Goal: Information Seeking & Learning: Learn about a topic

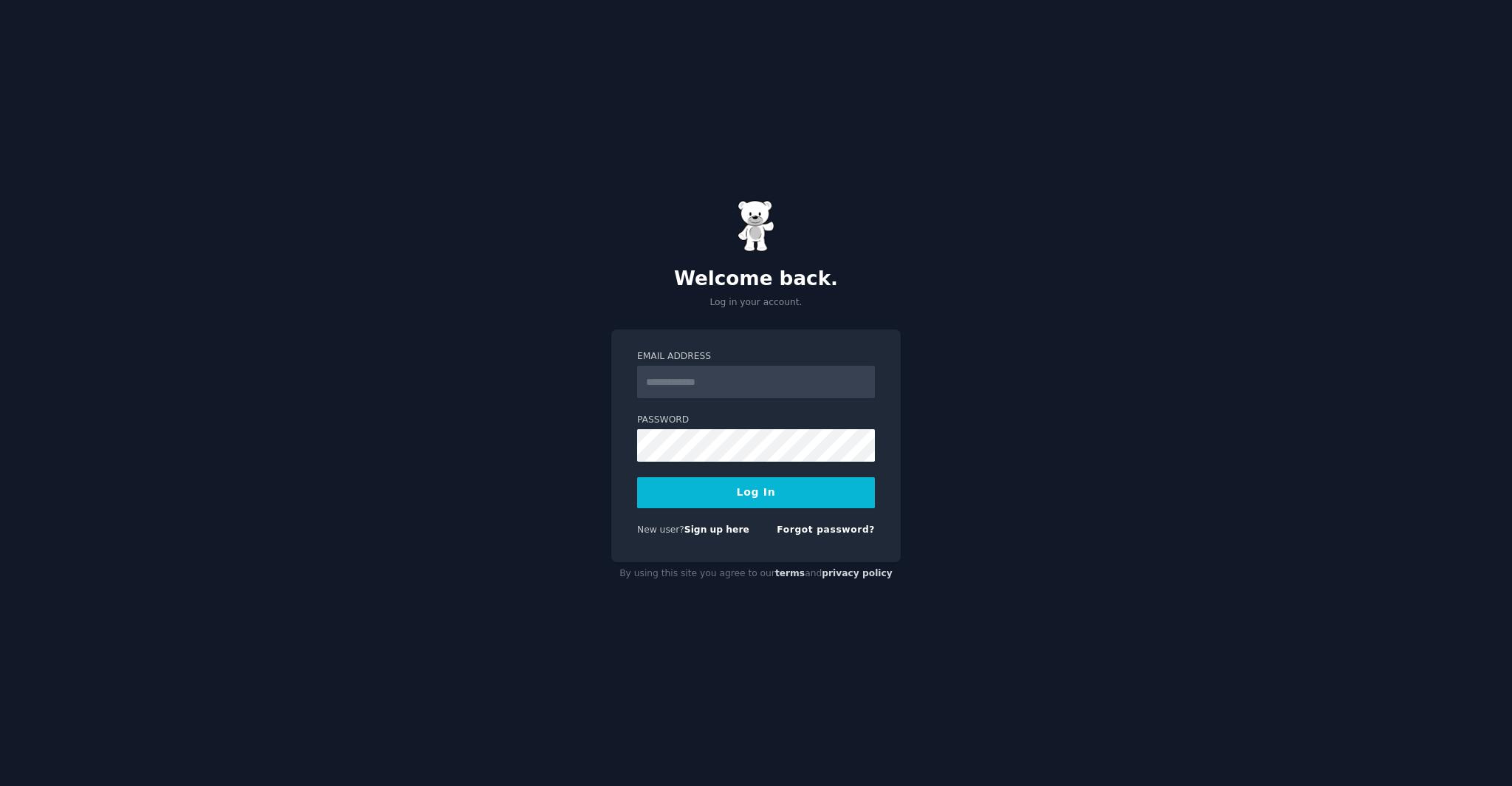
click at [762, 397] on input "Email Address" at bounding box center [756, 381] width 238 height 33
type input "**********"
click at [771, 482] on button "Log In" at bounding box center [756, 492] width 238 height 31
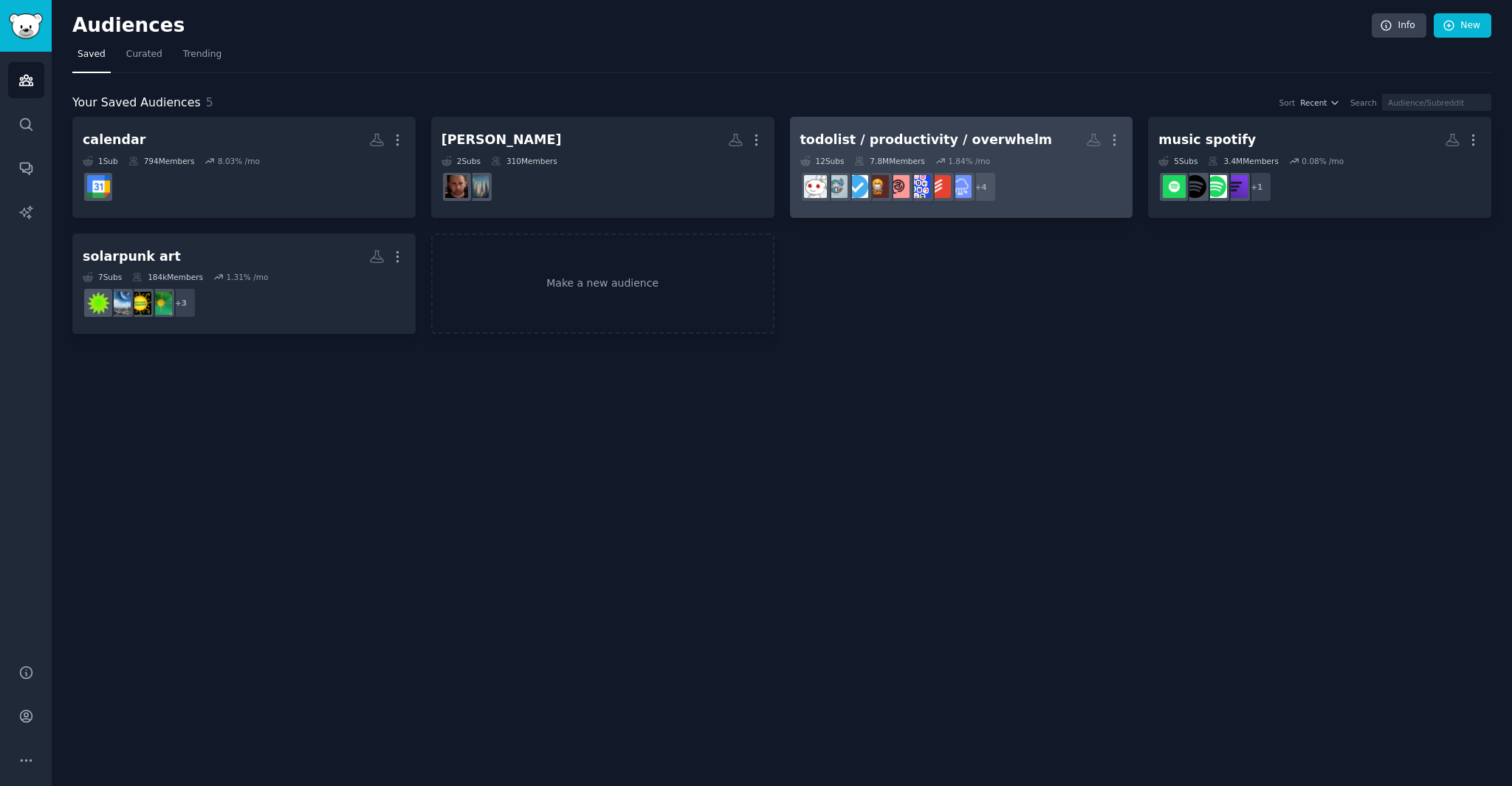
click at [1017, 136] on h2 "todolist / productivity / overwhelm More" at bounding box center [962, 140] width 323 height 26
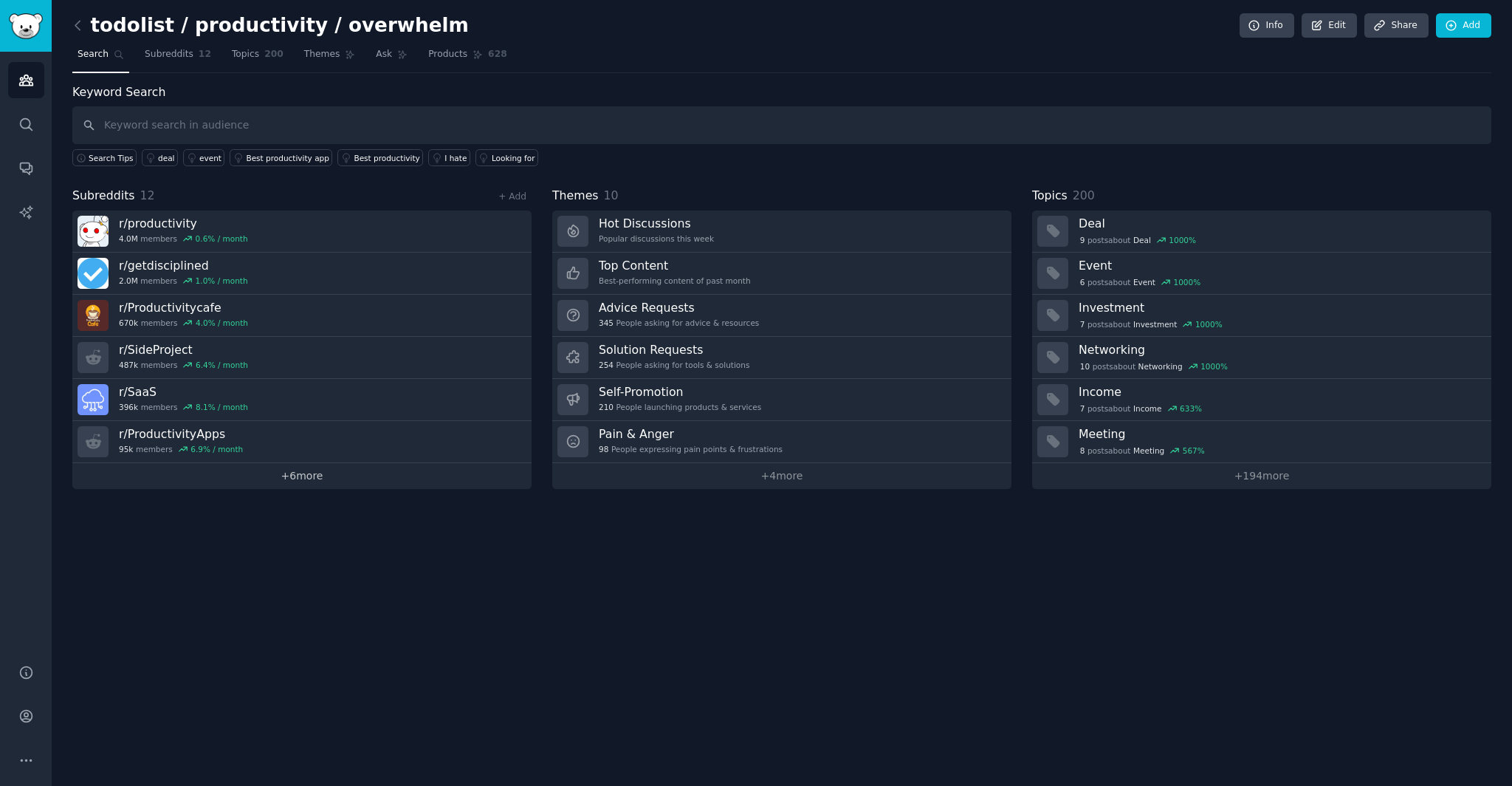
click at [209, 470] on link "+ 6 more" at bounding box center [302, 476] width 460 height 26
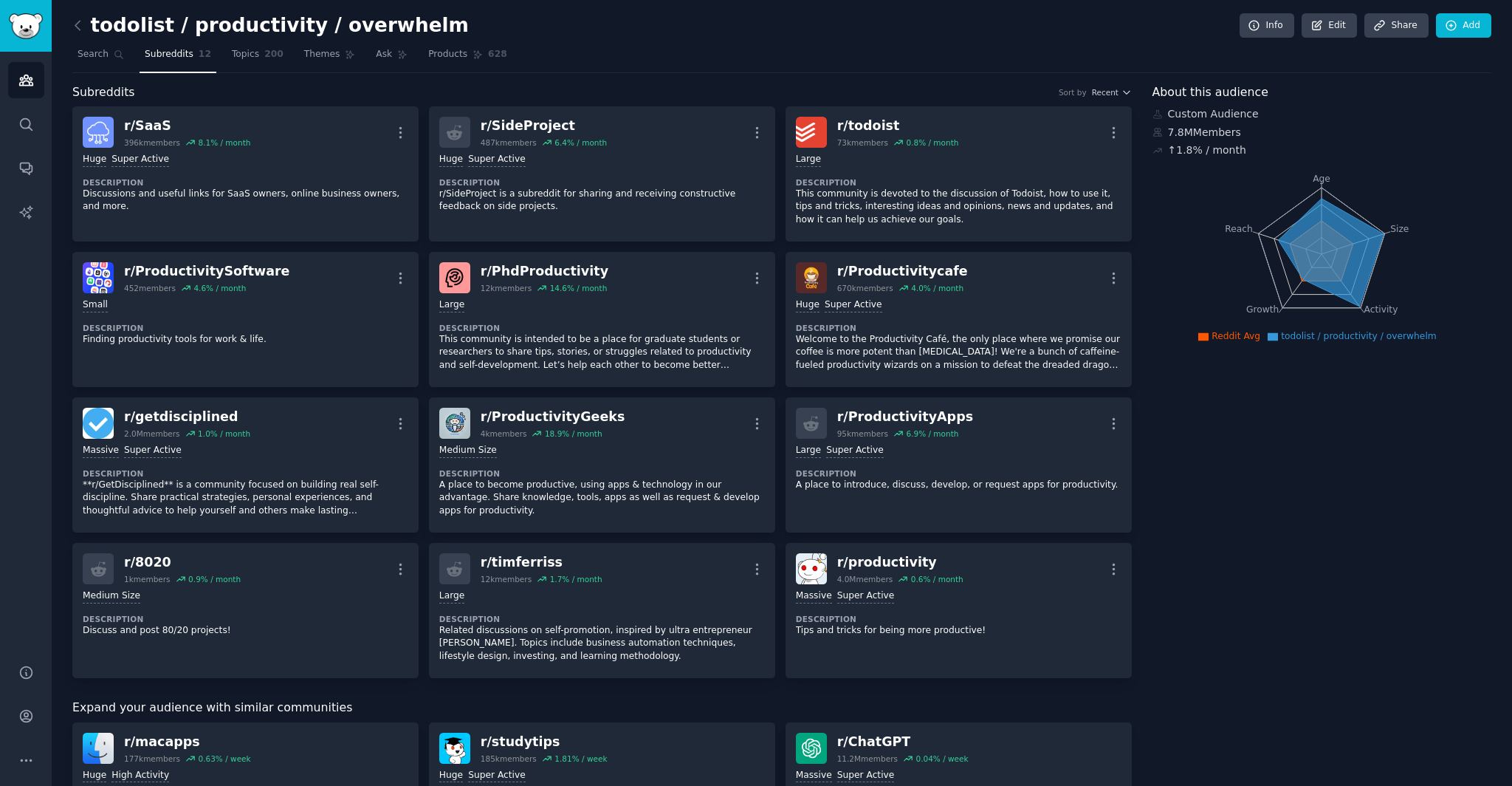
click at [972, 45] on nav "Search Subreddits 12 Topics 200 Themes Ask Products 628" at bounding box center [782, 58] width 1419 height 30
